Goal: Task Accomplishment & Management: Manage account settings

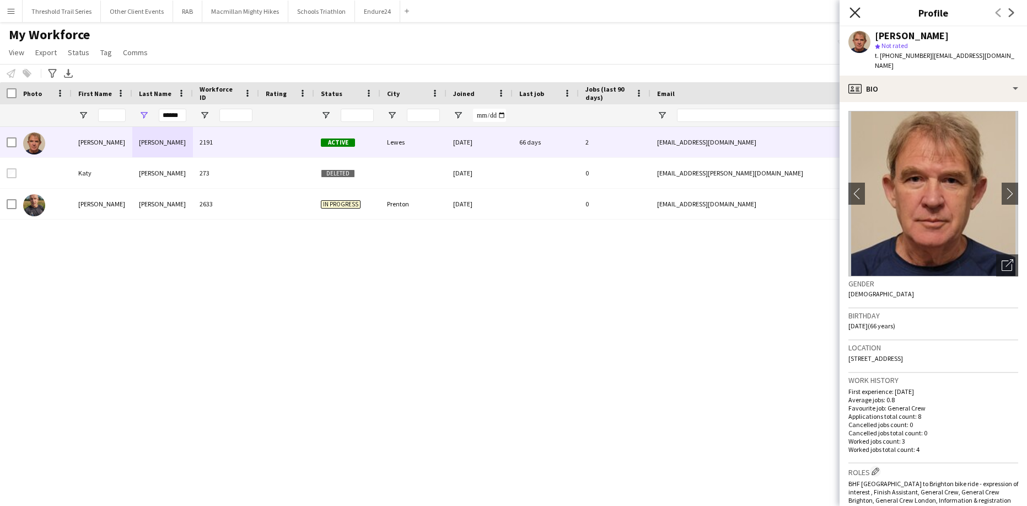
click at [855, 12] on icon "Close pop-in" at bounding box center [855, 12] width 10 height 10
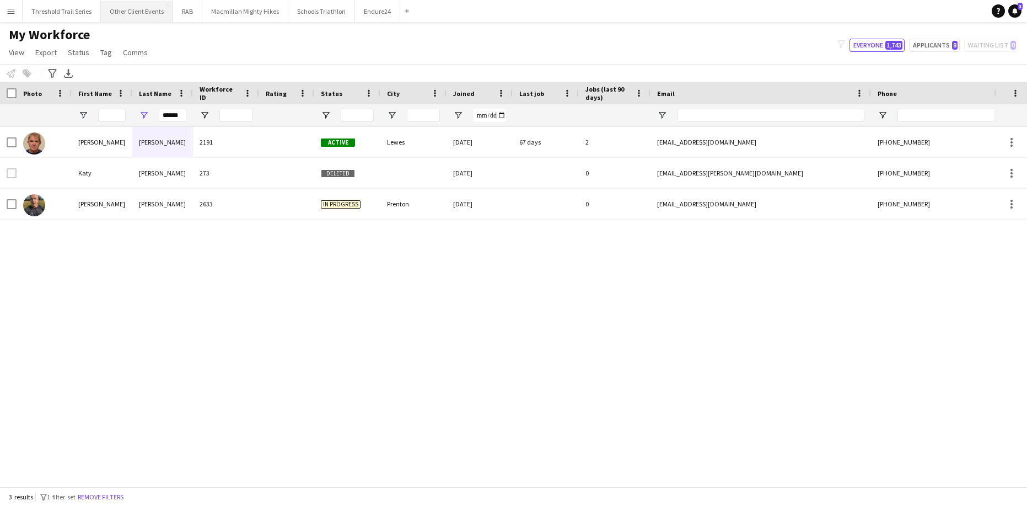
click at [153, 12] on button "Other Client Events Close" at bounding box center [137, 12] width 72 height 22
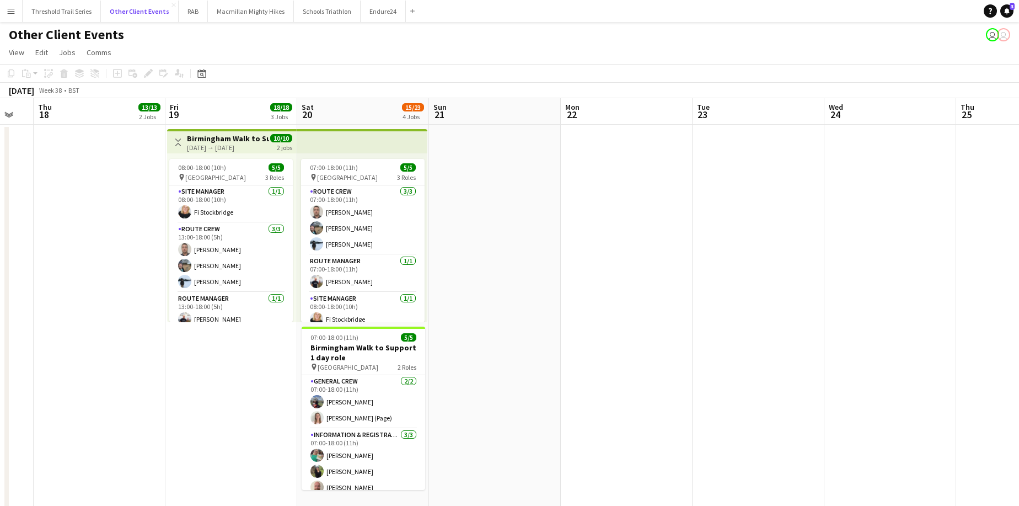
scroll to position [0, 227]
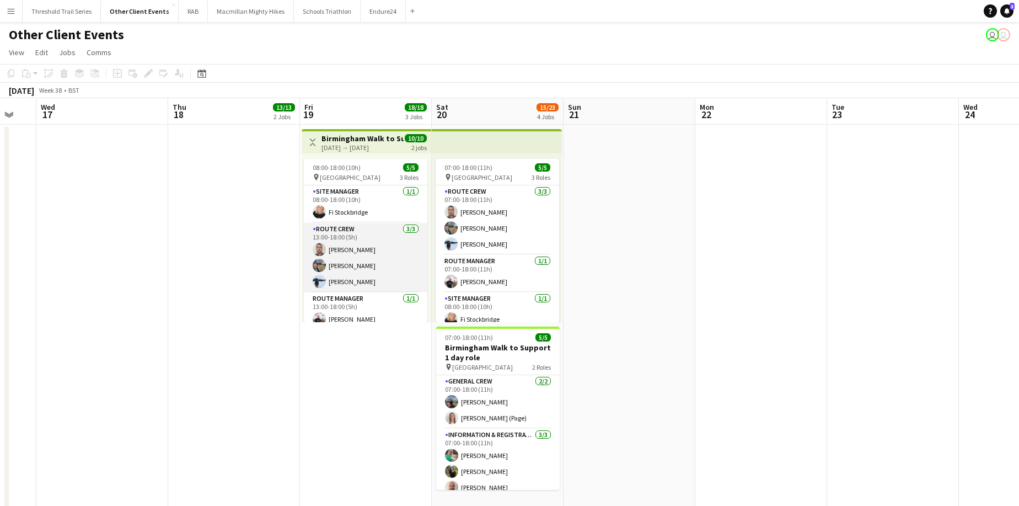
click at [377, 257] on app-card-role "Route Crew [DATE] 13:00-18:00 (5h) [PERSON_NAME] [PERSON_NAME] [PERSON_NAME]" at bounding box center [365, 257] width 123 height 69
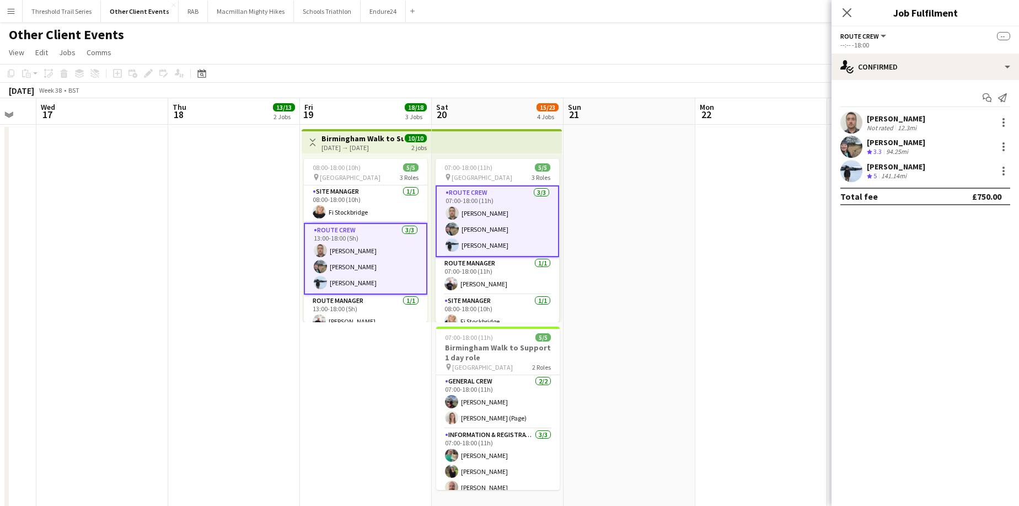
click at [883, 117] on div "[PERSON_NAME]" at bounding box center [896, 119] width 58 height 10
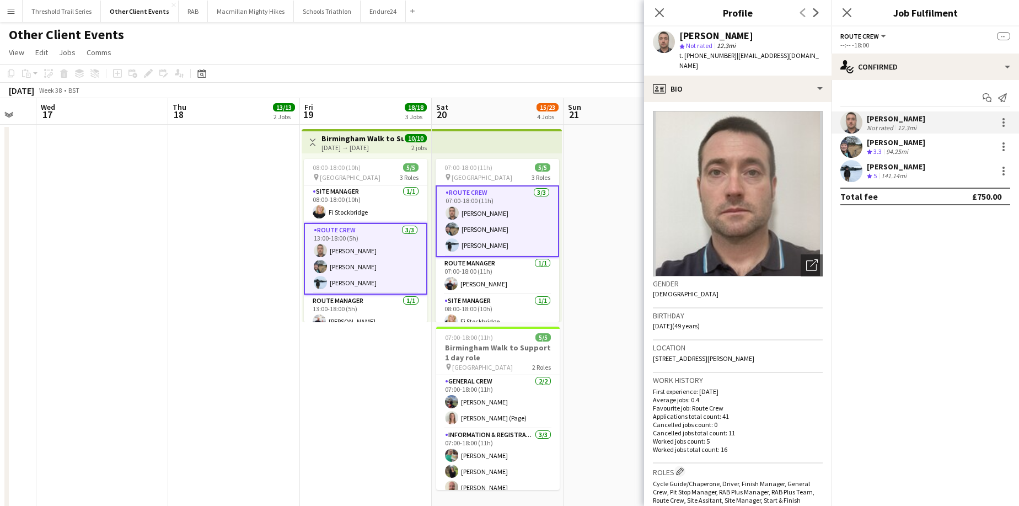
click at [882, 147] on span "3.3" at bounding box center [877, 151] width 8 height 8
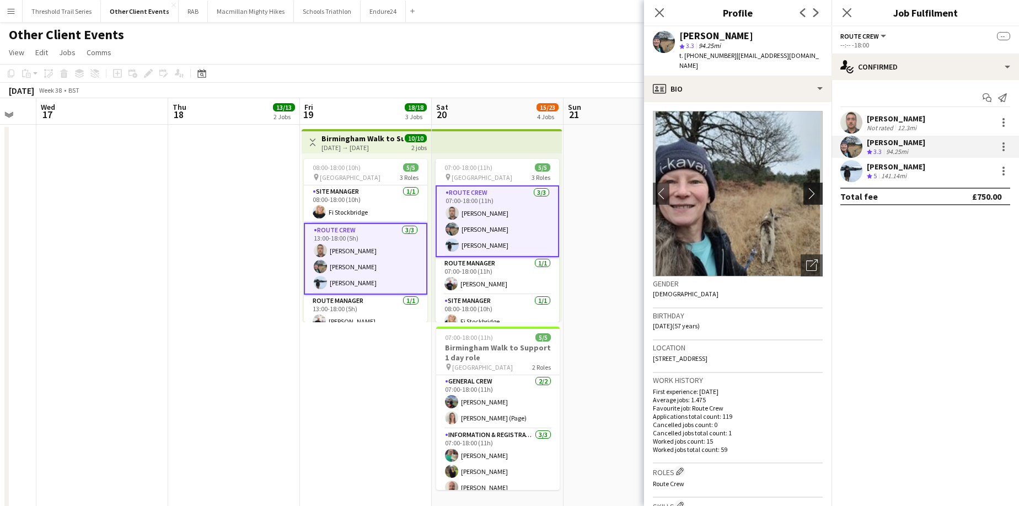
click at [806, 187] on app-icon "chevron-right" at bounding box center [814, 193] width 17 height 12
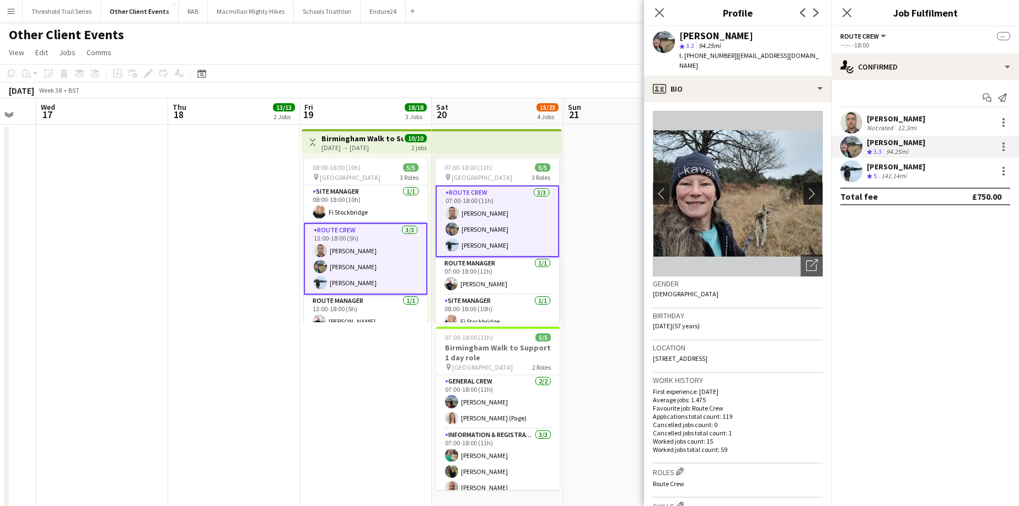
click at [806, 187] on app-icon "chevron-right" at bounding box center [814, 193] width 17 height 12
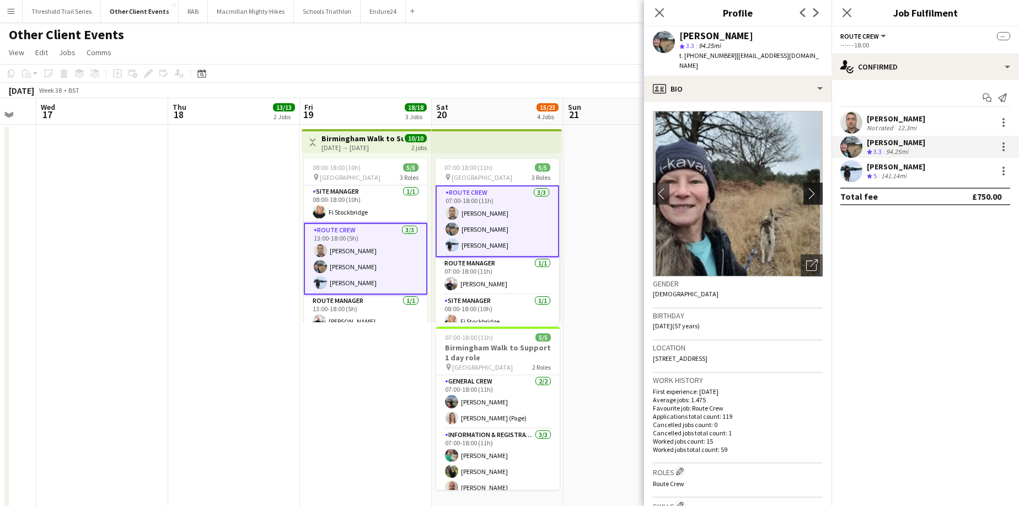
click at [806, 187] on app-icon "chevron-right" at bounding box center [814, 193] width 17 height 12
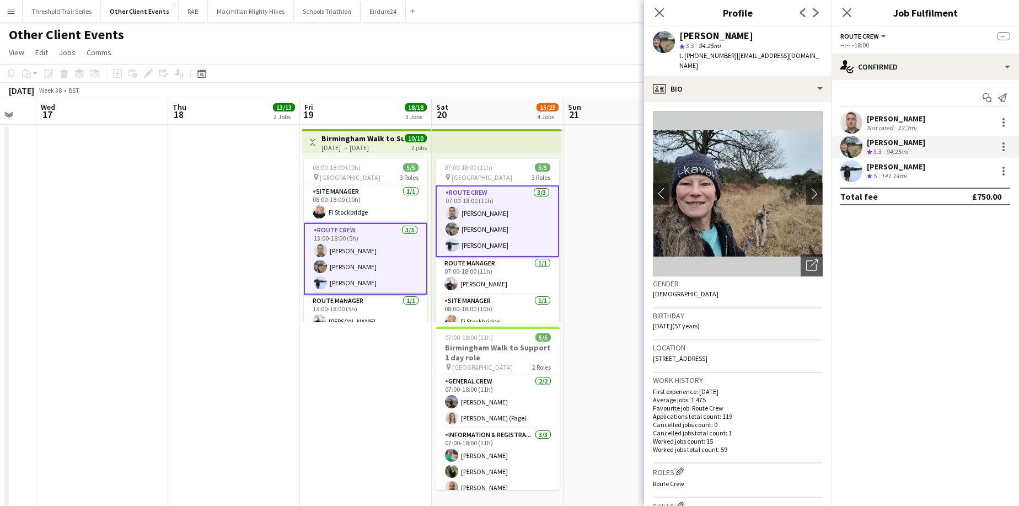
click at [890, 172] on div "141.14mi" at bounding box center [894, 175] width 30 height 9
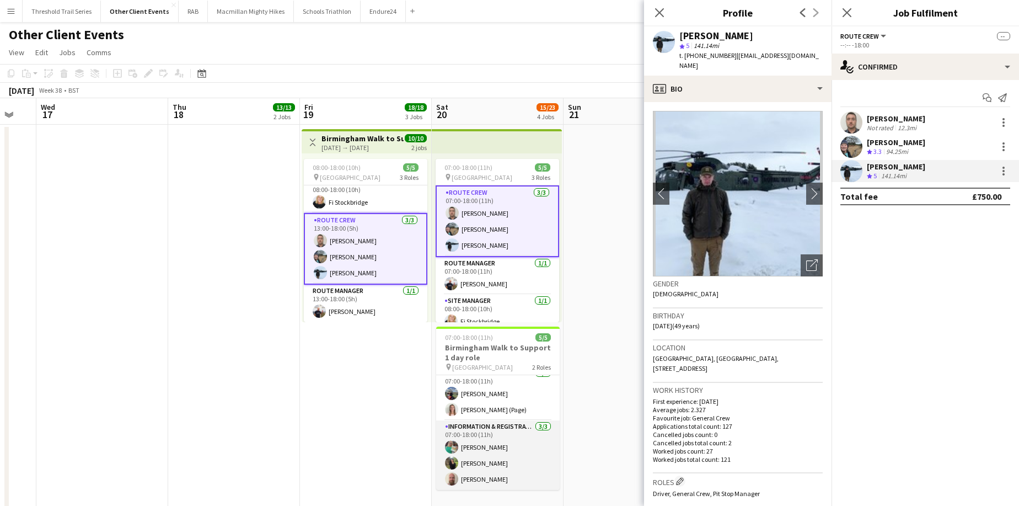
scroll to position [8, 0]
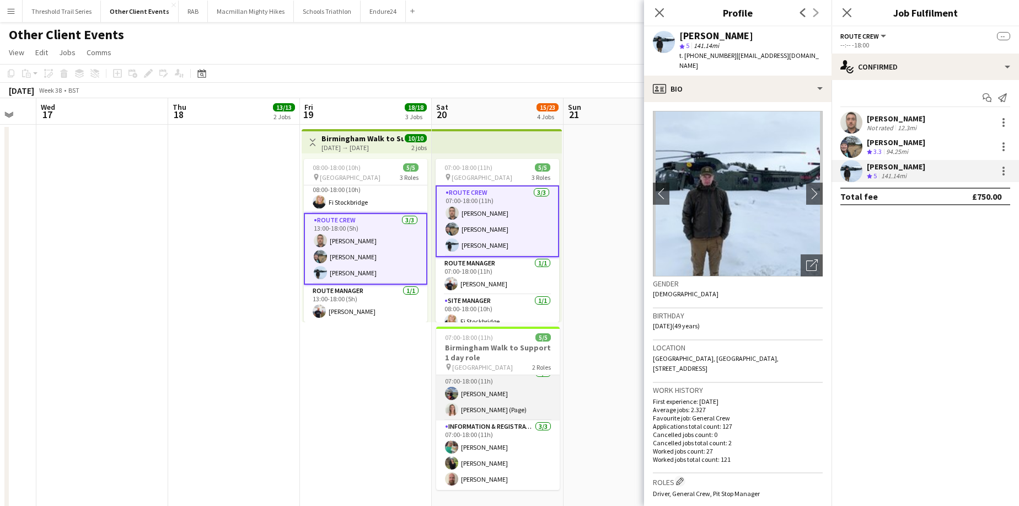
click at [504, 402] on app-card-role "General Crew [DATE] 07:00-18:00 (11h) [PERSON_NAME] [PERSON_NAME] (Page)" at bounding box center [497, 393] width 123 height 53
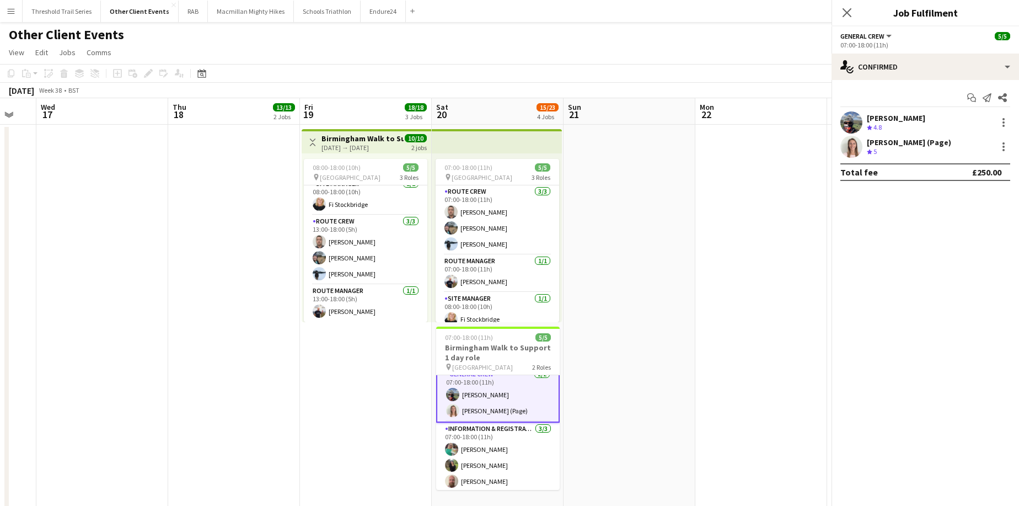
scroll to position [9, 0]
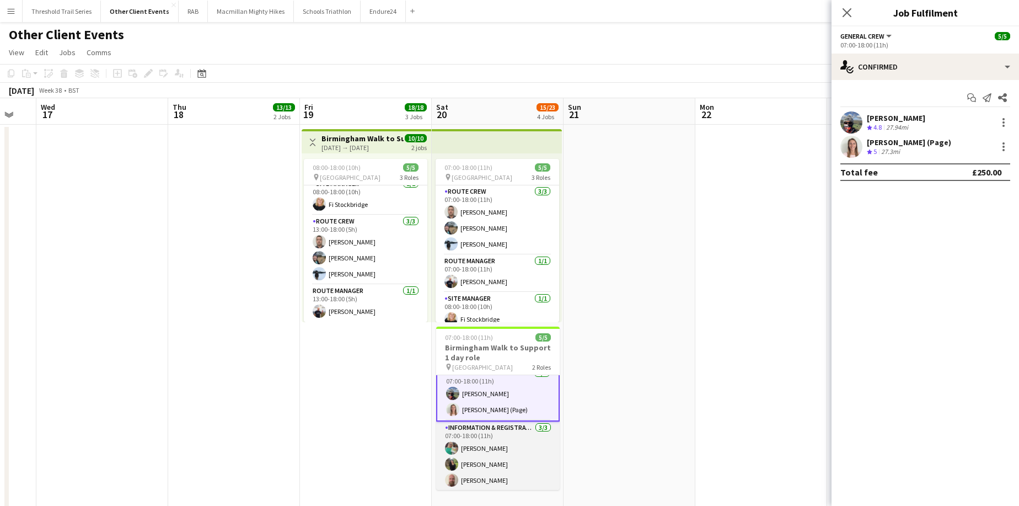
click at [496, 469] on app-card-role "Information & registration crew [DATE] 07:00-18:00 (11h) [PERSON_NAME] [PERSON_…" at bounding box center [497, 455] width 123 height 69
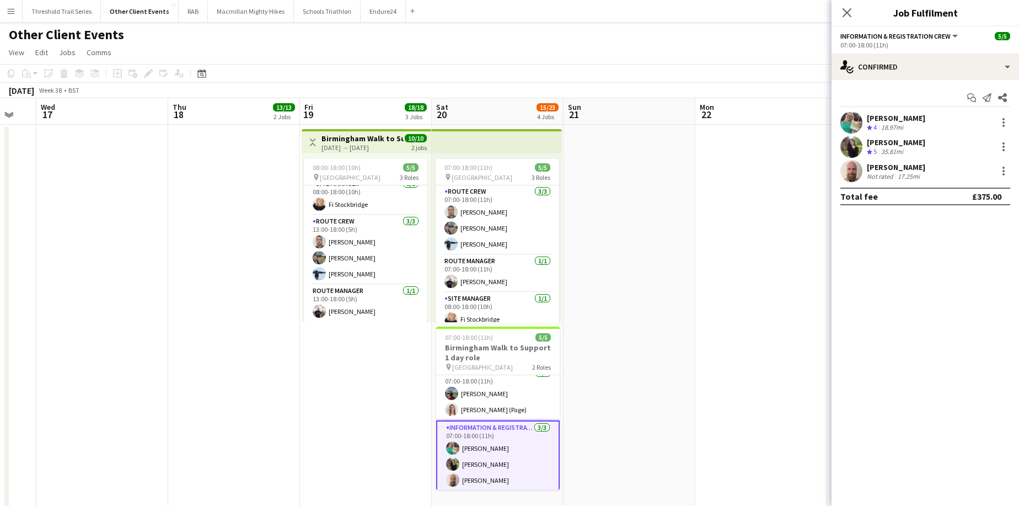
click at [885, 120] on div "[PERSON_NAME]" at bounding box center [896, 118] width 58 height 10
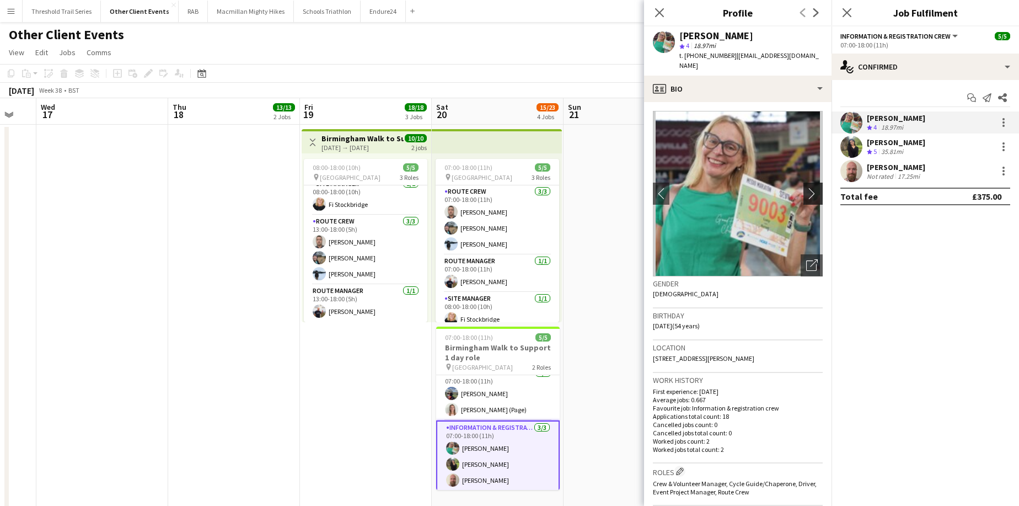
click at [810, 187] on app-icon "chevron-right" at bounding box center [814, 193] width 17 height 12
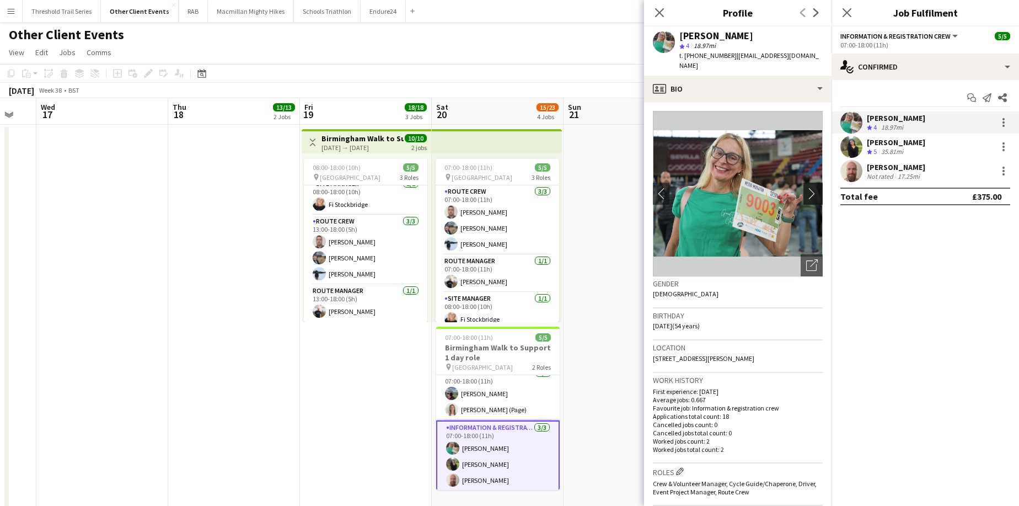
click at [803, 182] on button "chevron-right" at bounding box center [814, 193] width 22 height 22
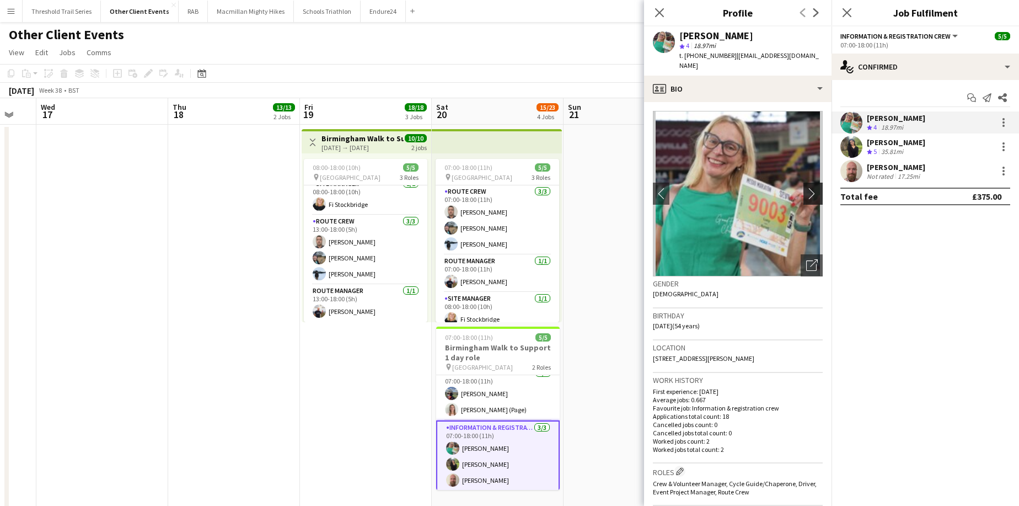
click at [806, 187] on app-icon "chevron-right" at bounding box center [814, 193] width 17 height 12
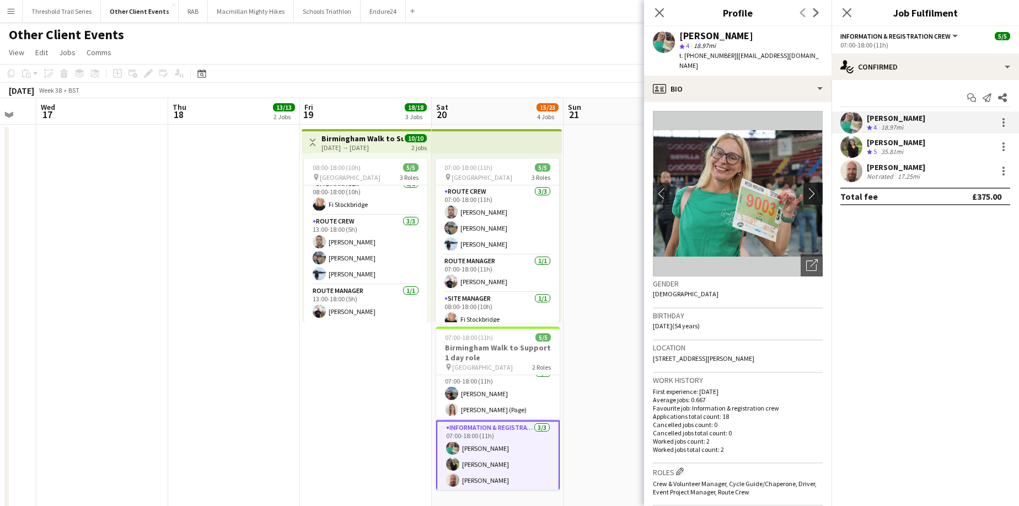
click at [806, 187] on app-icon "chevron-right" at bounding box center [814, 193] width 17 height 12
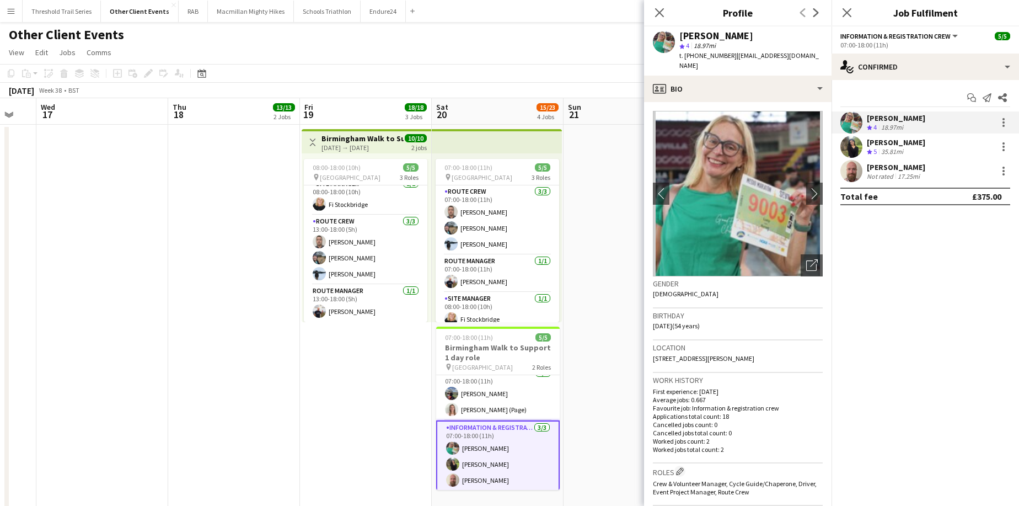
click at [895, 171] on div "[PERSON_NAME]" at bounding box center [896, 167] width 58 height 10
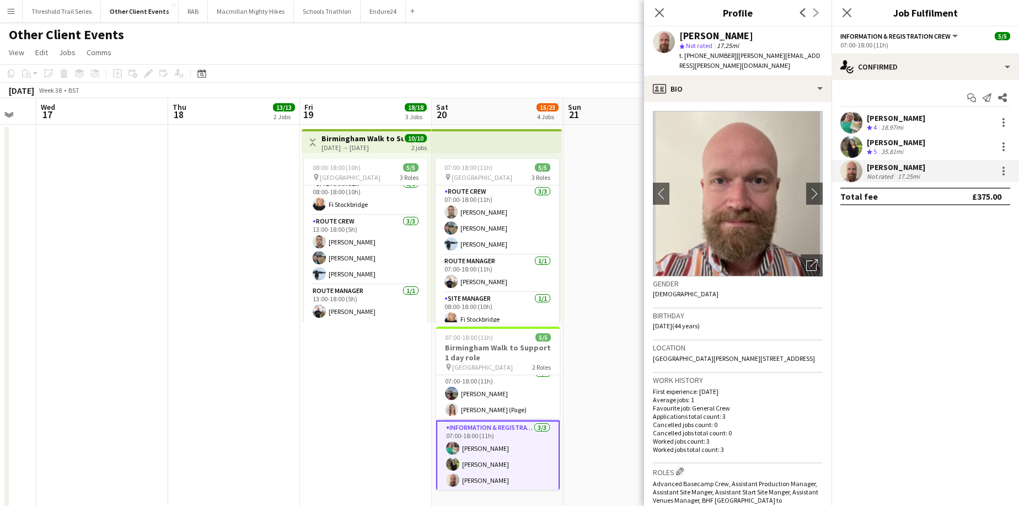
click at [887, 149] on div "35.81mi" at bounding box center [892, 151] width 26 height 9
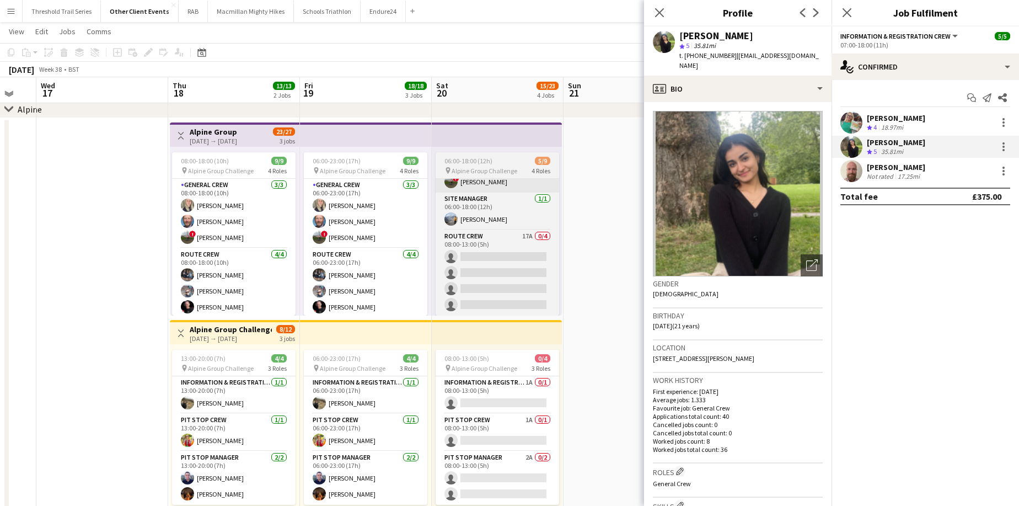
scroll to position [422, 0]
